Goal: Information Seeking & Learning: Compare options

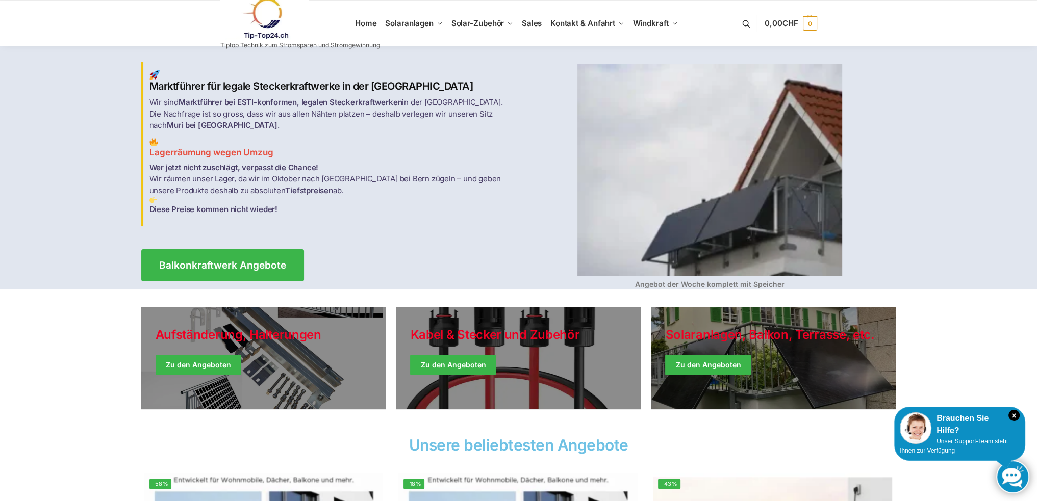
click at [267, 16] on img at bounding box center [264, 18] width 89 height 41
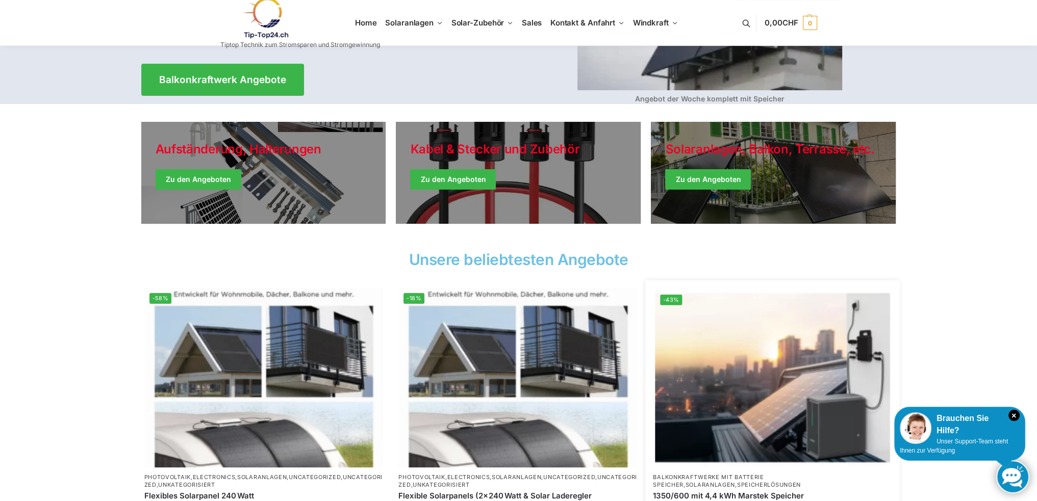
scroll to position [51, 0]
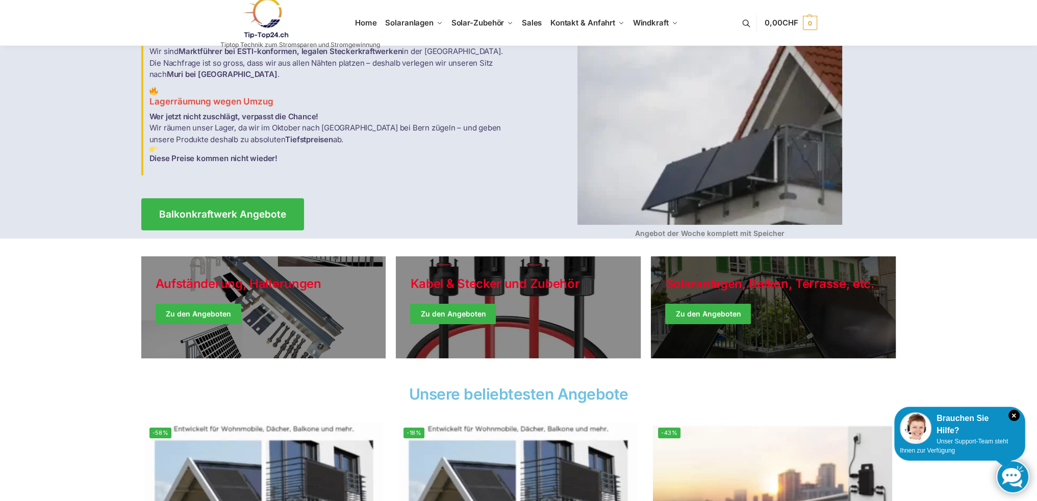
click at [724, 316] on link "Winter Jackets" at bounding box center [773, 308] width 245 height 102
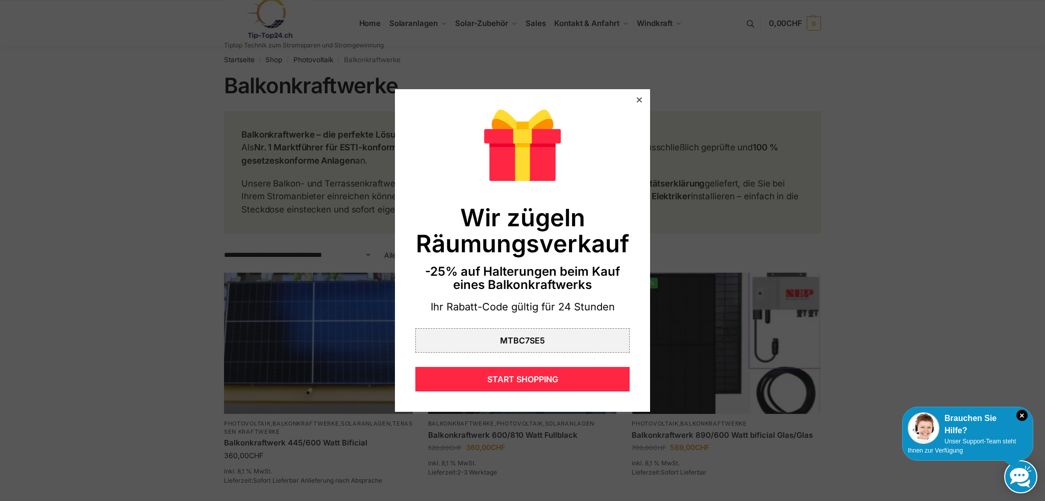
click at [637, 99] on icon at bounding box center [639, 99] width 5 height 5
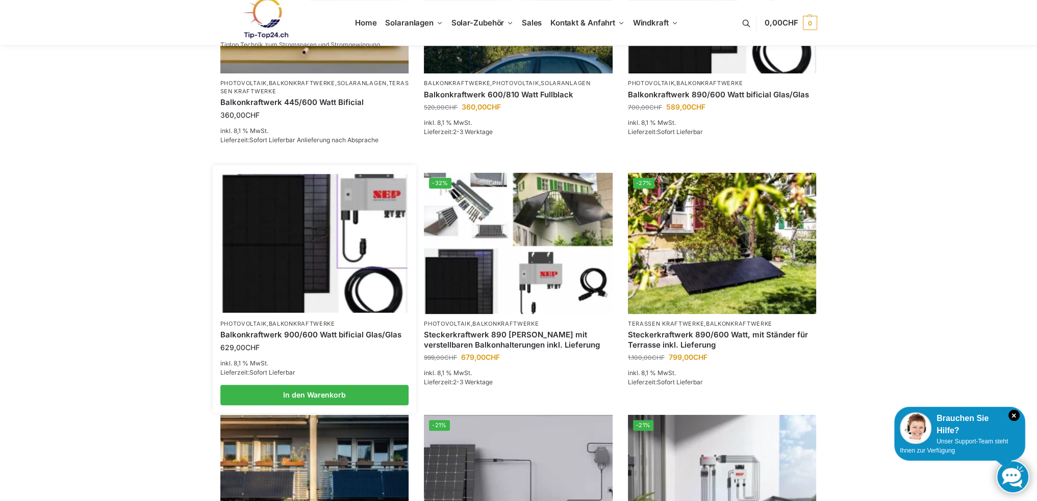
scroll to position [204, 0]
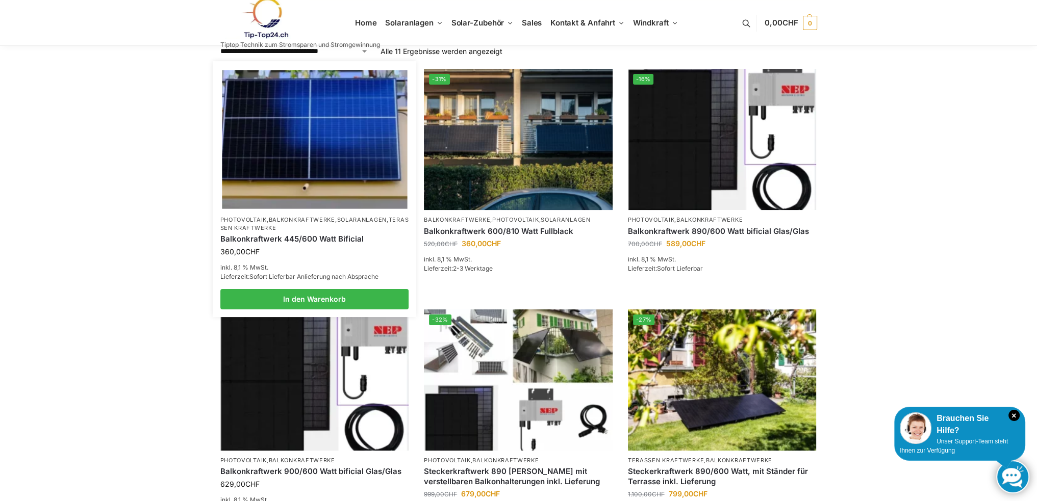
click at [323, 158] on img at bounding box center [314, 139] width 185 height 139
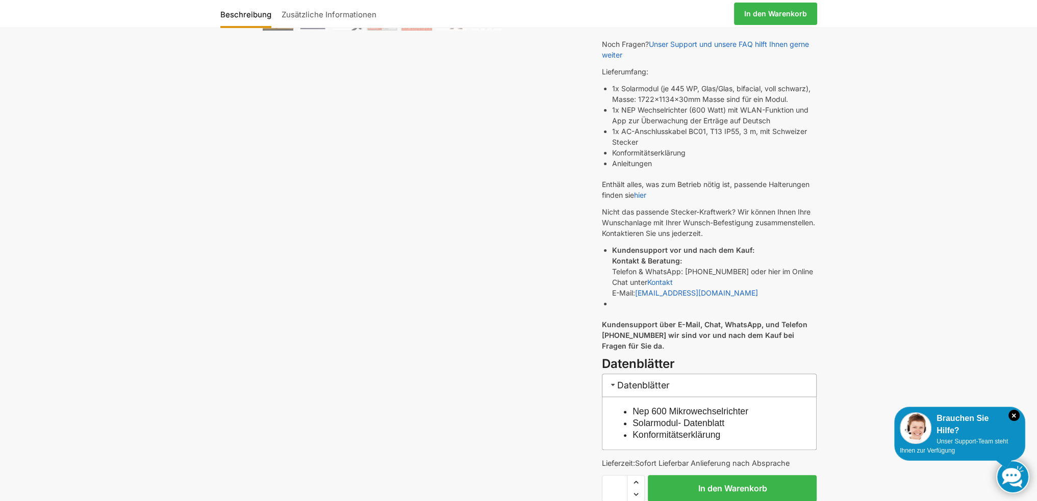
scroll to position [357, 0]
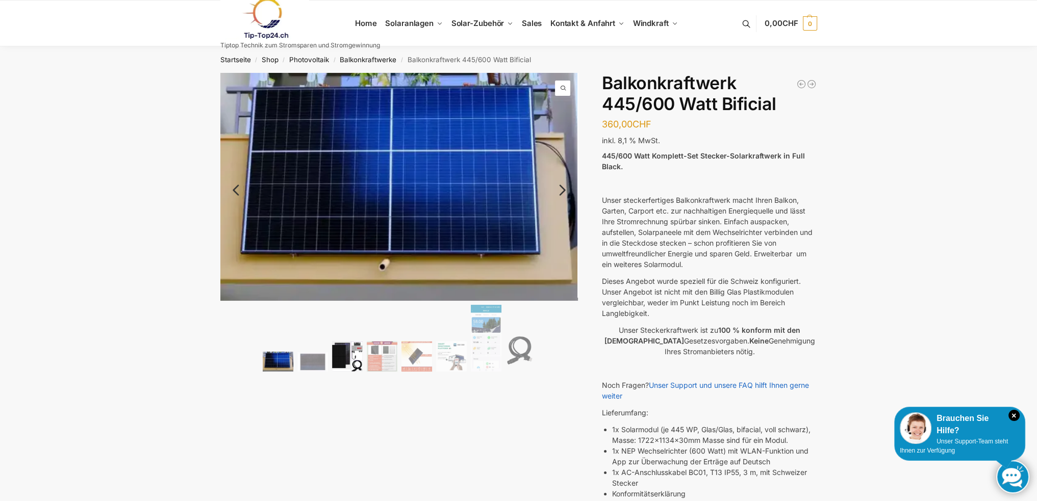
click at [359, 364] on img at bounding box center [347, 356] width 31 height 31
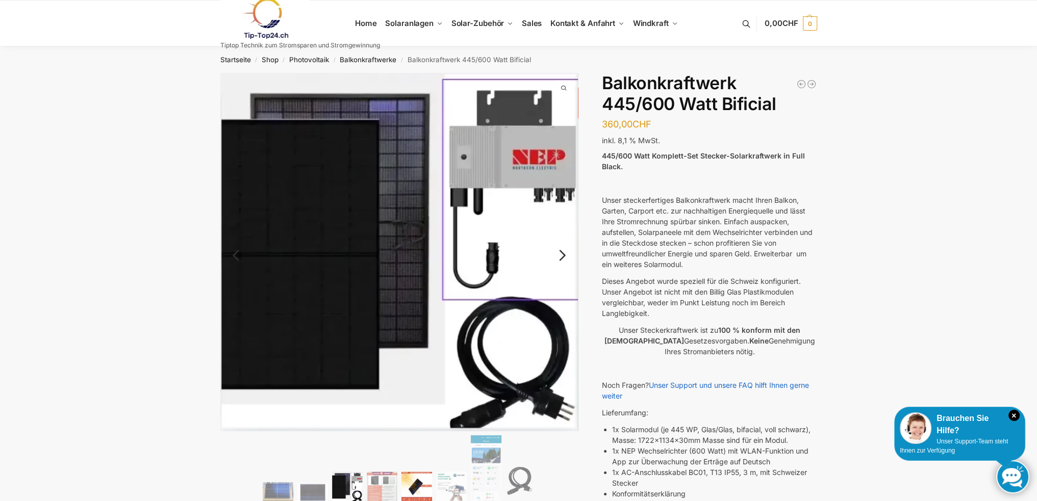
click at [419, 490] on img at bounding box center [416, 487] width 31 height 31
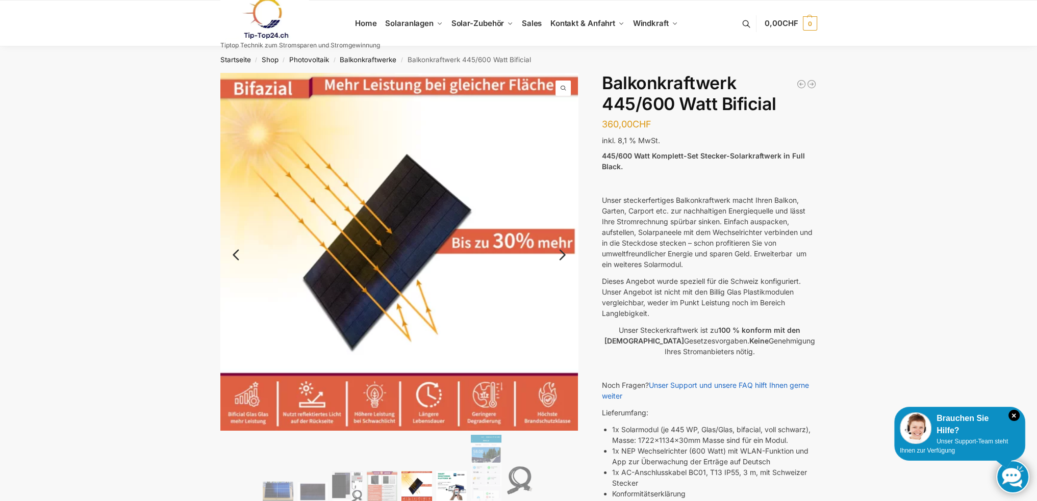
click at [451, 489] on img at bounding box center [451, 486] width 31 height 31
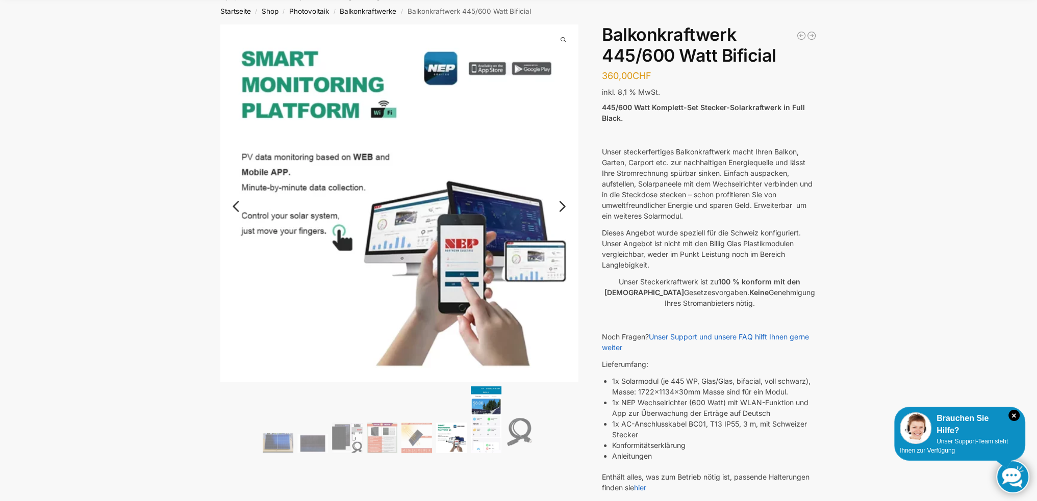
scroll to position [102, 0]
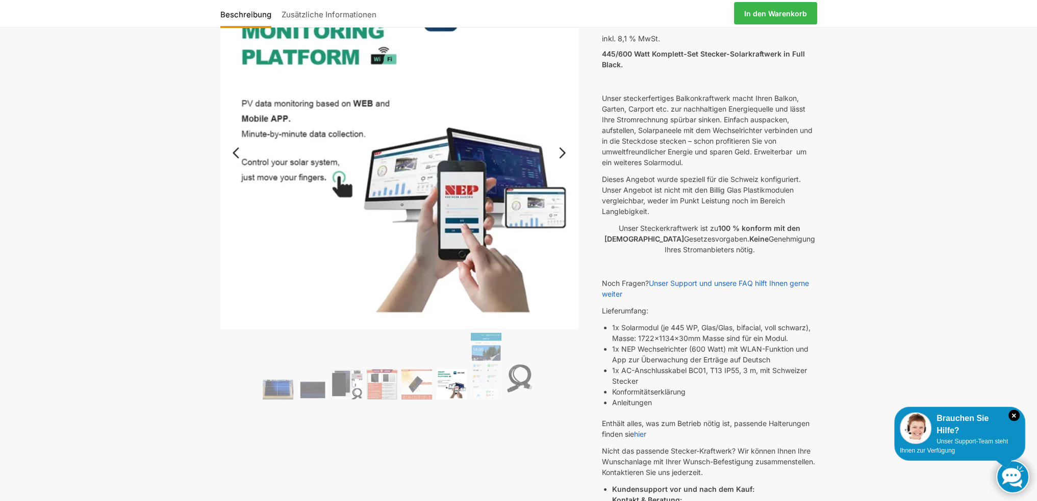
click at [502, 385] on ol at bounding box center [399, 367] width 358 height 69
click at [487, 387] on img at bounding box center [486, 366] width 31 height 66
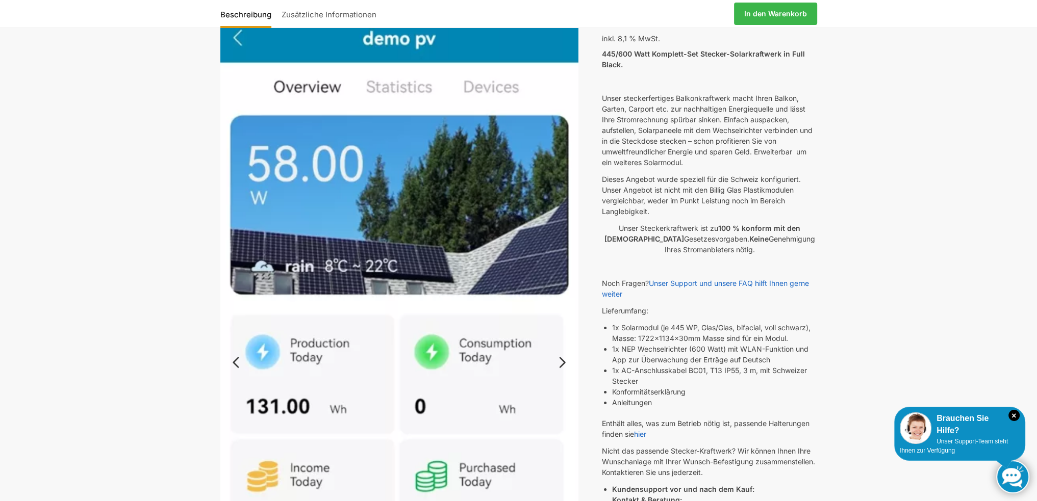
click at [573, 361] on img at bounding box center [399, 359] width 358 height 777
click at [565, 363] on link "Next" at bounding box center [561, 368] width 34 height 10
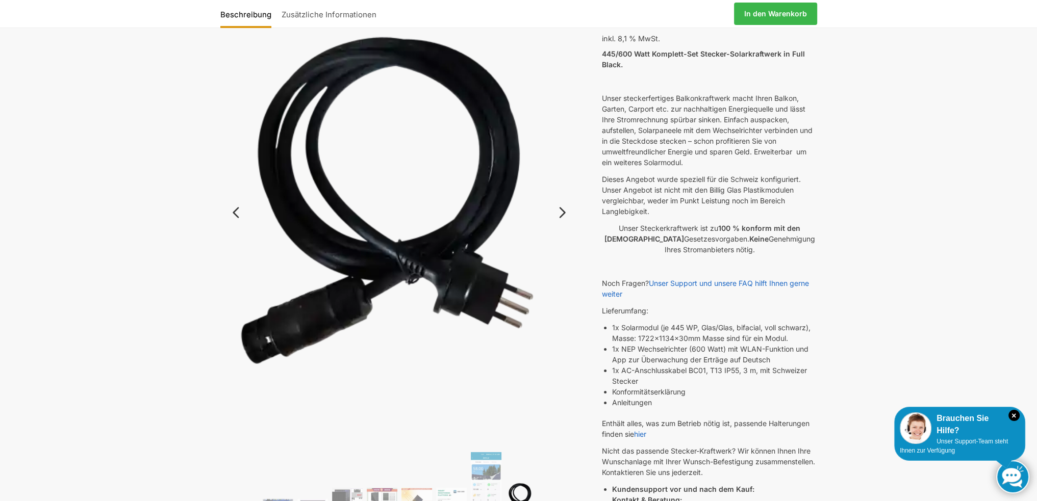
click at [566, 359] on img at bounding box center [399, 209] width 358 height 477
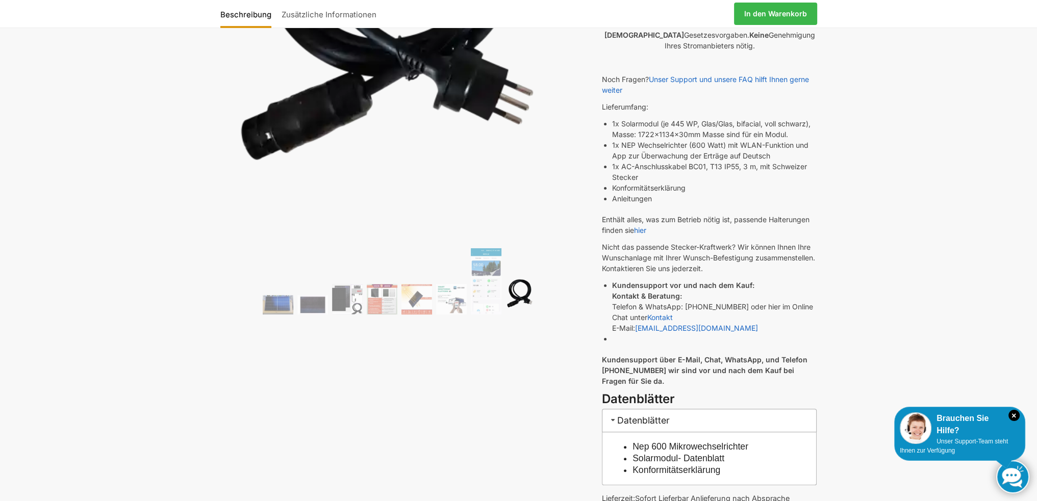
scroll to position [51, 0]
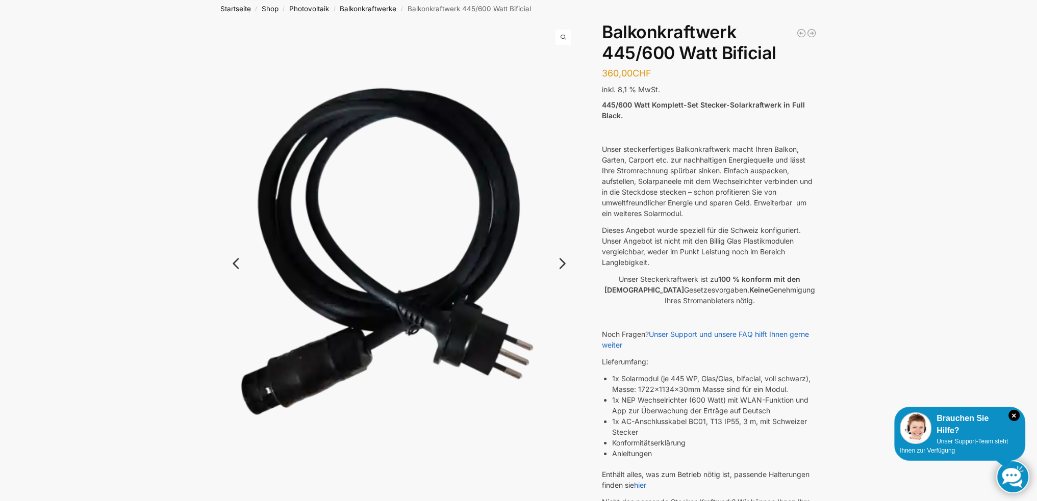
click at [565, 266] on link "Next" at bounding box center [561, 269] width 34 height 10
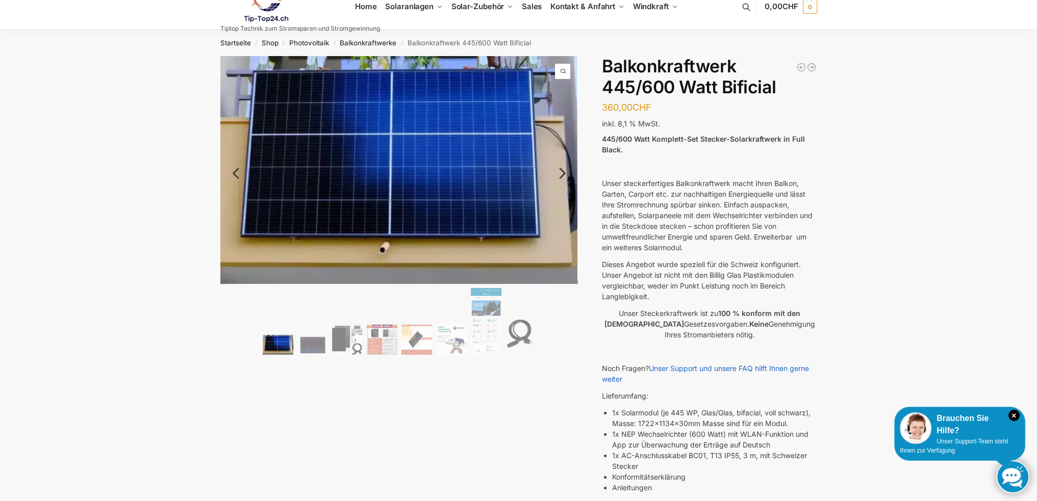
scroll to position [0, 0]
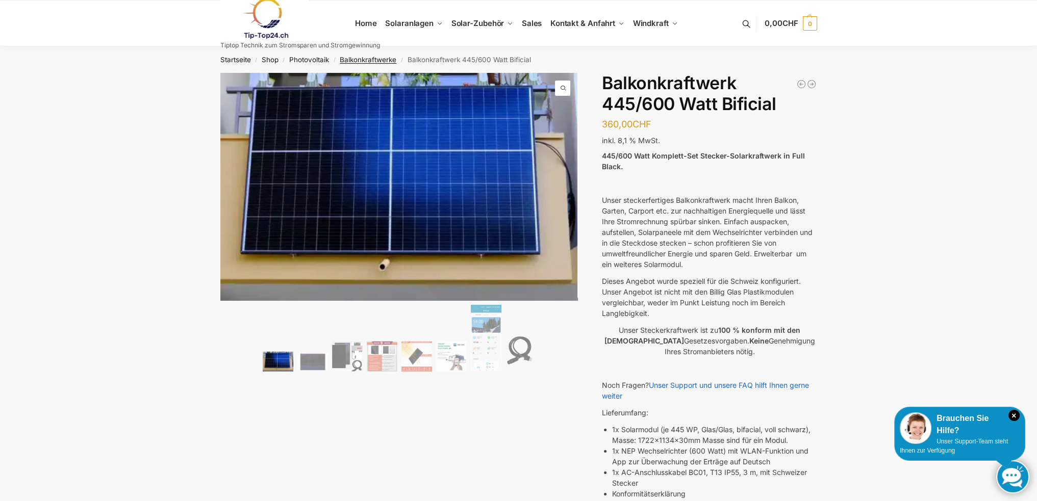
click at [374, 58] on link "Balkonkraftwerke" at bounding box center [368, 60] width 57 height 8
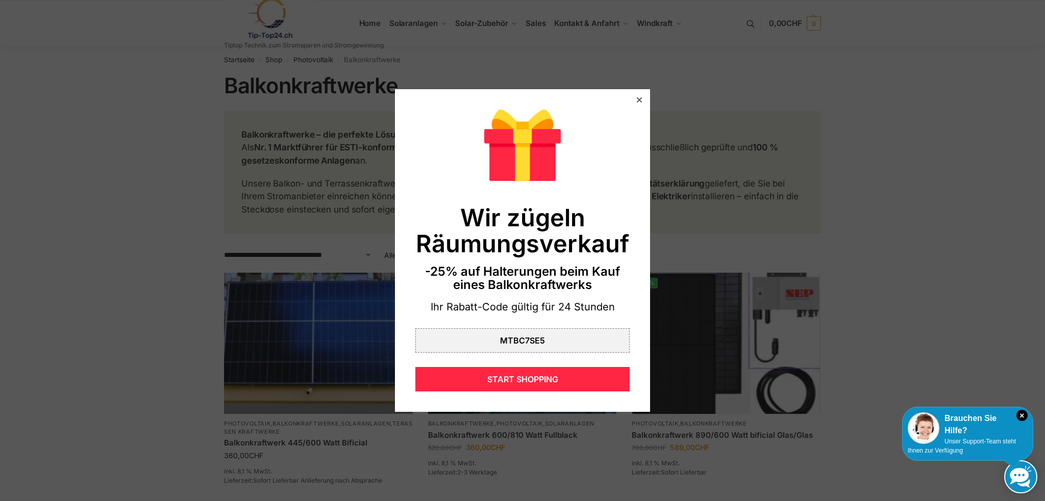
click at [637, 101] on icon at bounding box center [639, 99] width 5 height 5
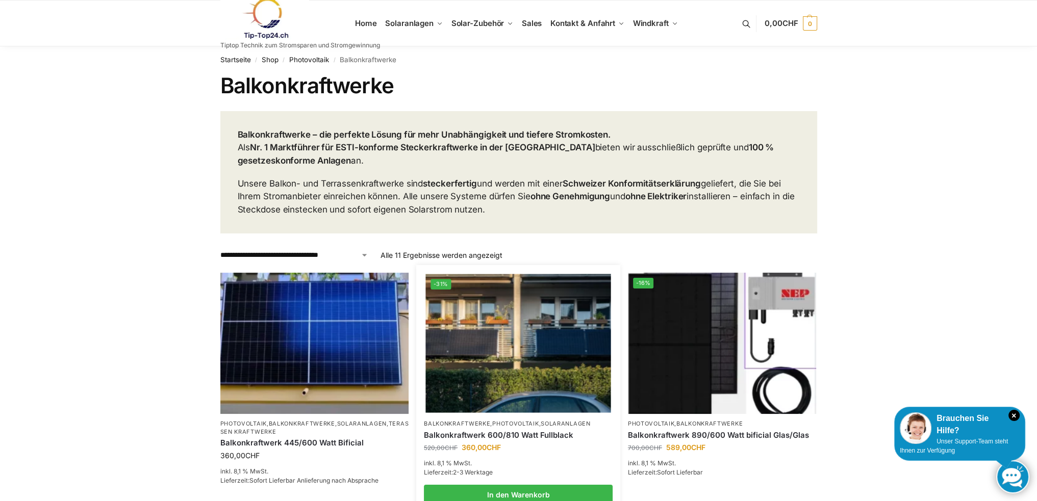
click at [493, 432] on link "Balkonkraftwerk 600/810 Watt Fullblack" at bounding box center [518, 435] width 189 height 10
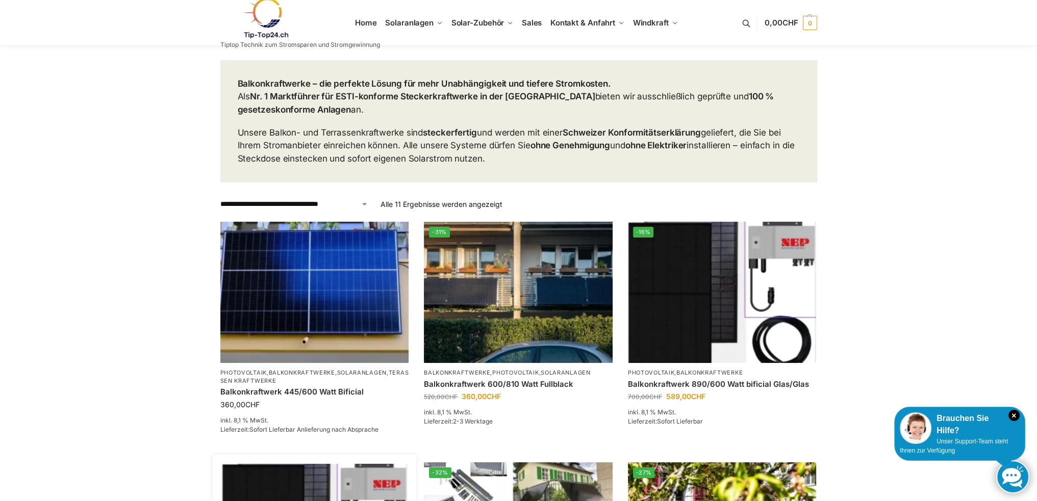
scroll to position [255, 0]
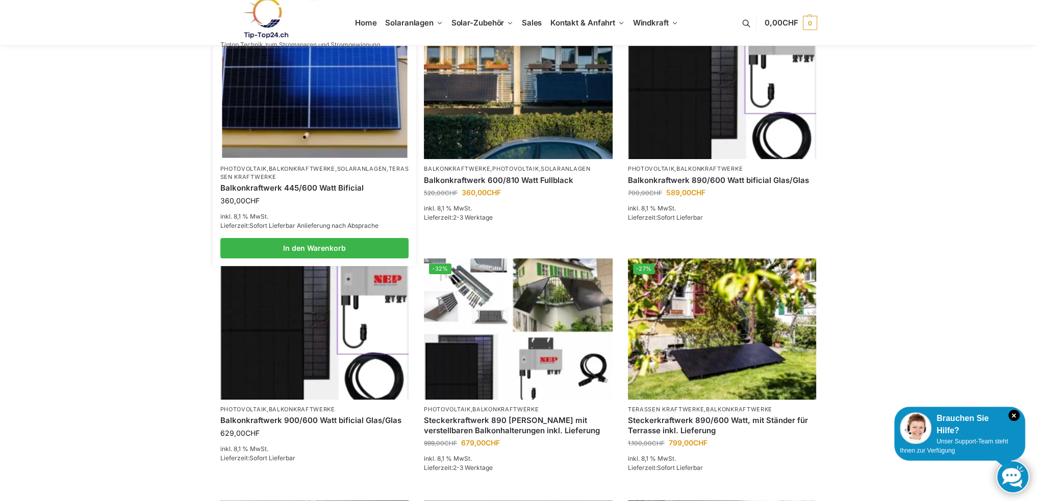
click at [288, 142] on img at bounding box center [314, 88] width 185 height 139
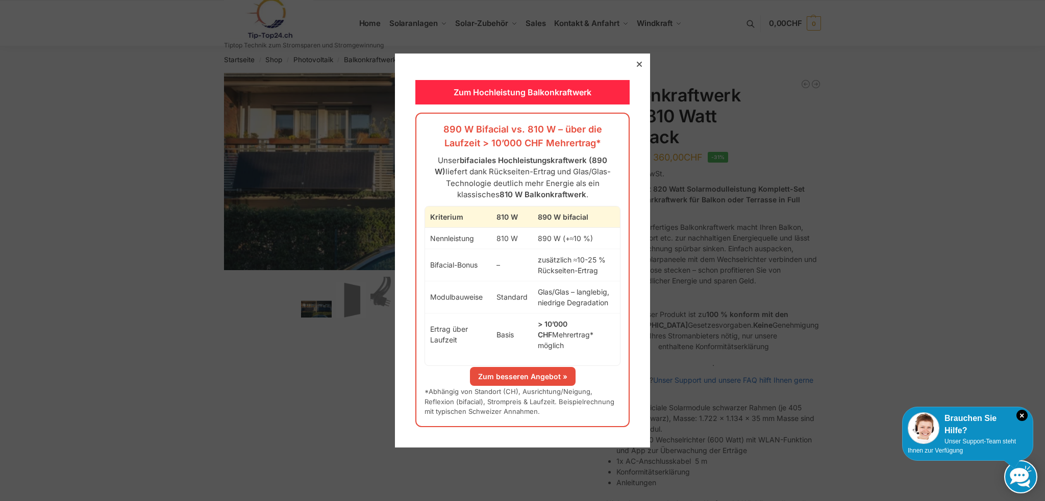
click at [637, 67] on icon at bounding box center [639, 64] width 5 height 5
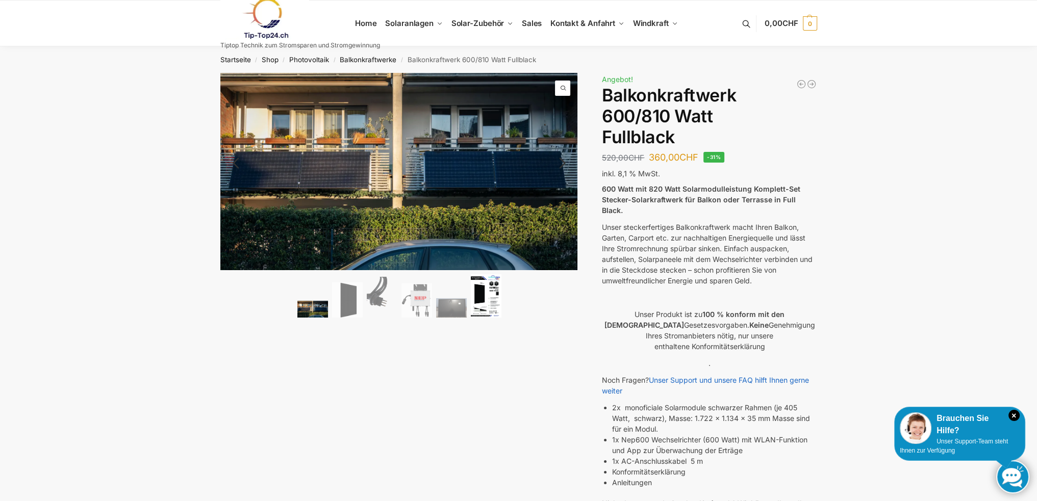
click at [481, 305] on img at bounding box center [486, 295] width 31 height 43
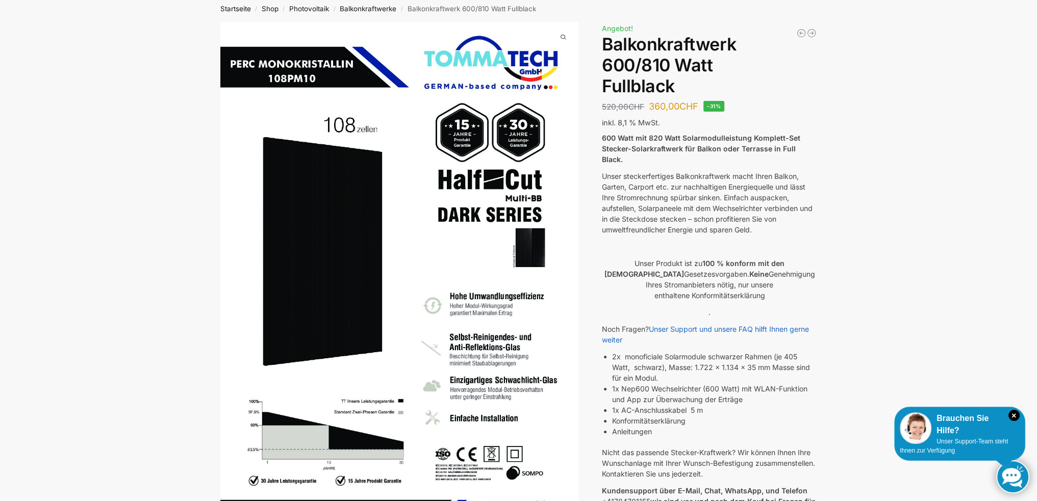
scroll to position [153, 0]
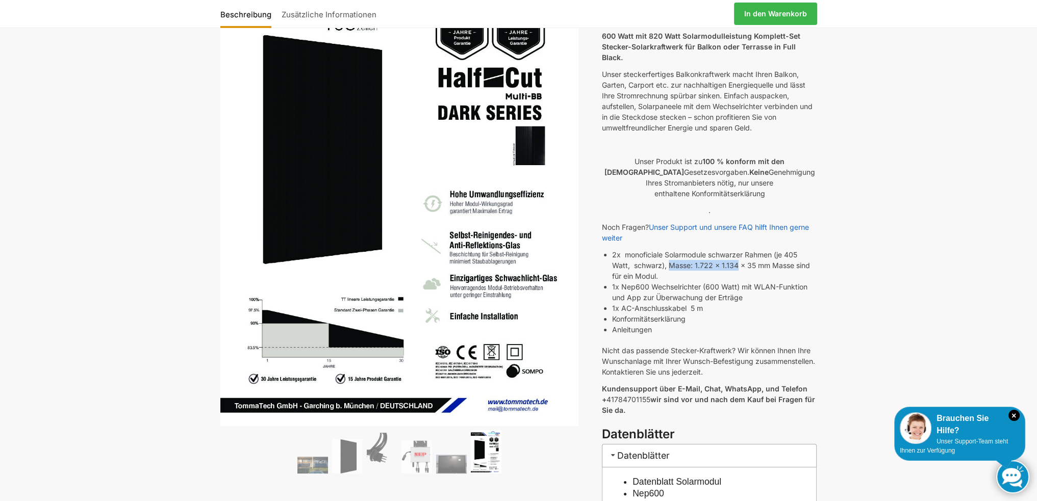
drag, startPoint x: 671, startPoint y: 255, endPoint x: 737, endPoint y: 257, distance: 66.3
click at [737, 257] on li "2x monoficiale Solarmodule schwarzer Rahmen (je 405 Watt, schwarz), Masse: 1.72…" at bounding box center [714, 265] width 205 height 32
copy li "Masse: 1.722 x 1.134"
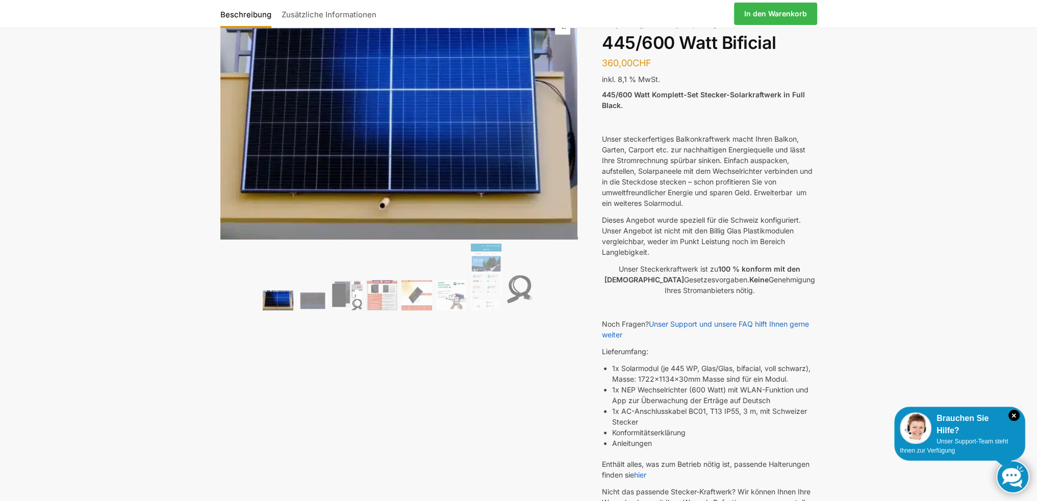
scroll to position [204, 0]
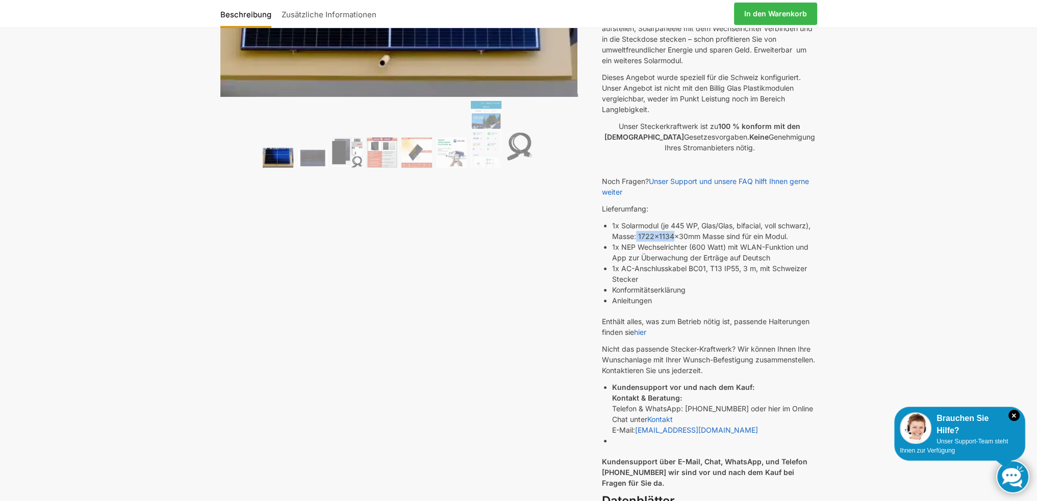
drag, startPoint x: 672, startPoint y: 235, endPoint x: 637, endPoint y: 238, distance: 34.9
click at [637, 238] on li "1x Solarmodul (je 445 WP, Glas/Glas, bifacial, voll schwarz), Masse: 1722x1134x…" at bounding box center [714, 230] width 205 height 21
click at [414, 157] on img at bounding box center [416, 152] width 31 height 31
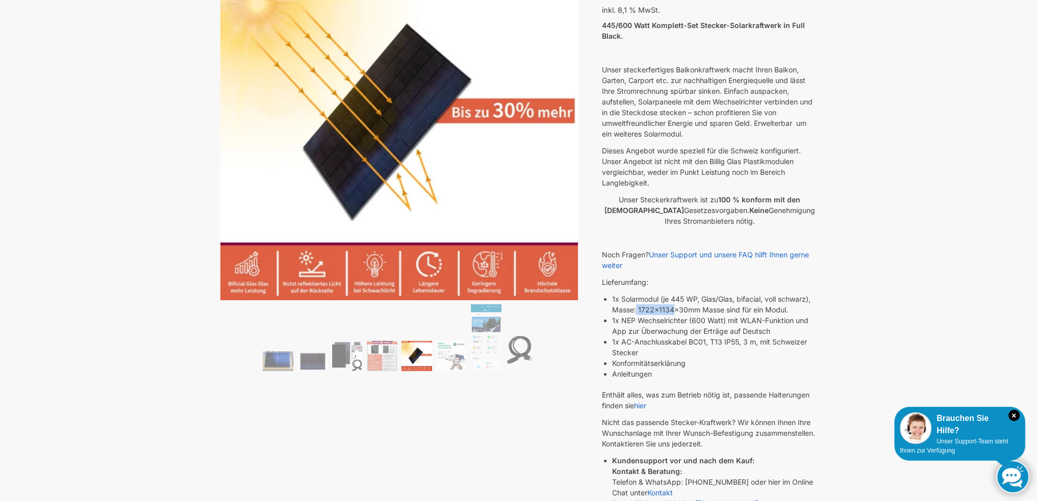
scroll to position [0, 0]
